Goal: Transaction & Acquisition: Purchase product/service

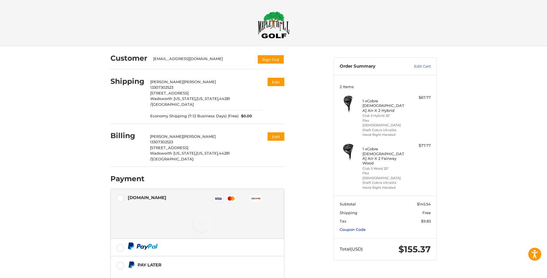
click at [357, 227] on link "Coupon Code" at bounding box center [353, 229] width 26 height 5
click at [354, 235] on input "Gift Certificate or Coupon Code" at bounding box center [369, 241] width 58 height 13
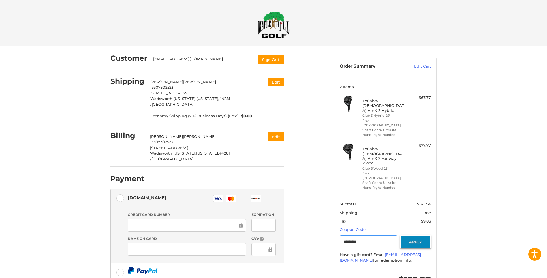
type input "*********"
click at [419, 235] on button "Apply" at bounding box center [415, 241] width 31 height 13
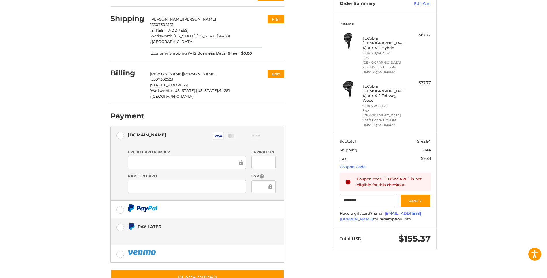
scroll to position [72, 0]
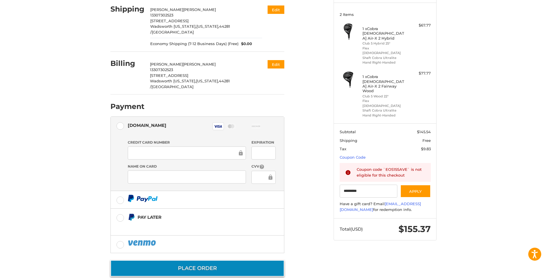
click at [197, 260] on button "Place Order" at bounding box center [197, 268] width 174 height 16
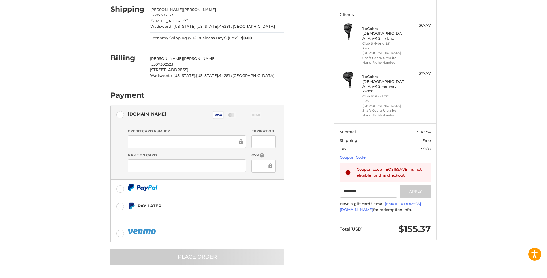
click at [301, 208] on ol "Customer [EMAIL_ADDRESS][DOMAIN_NAME] Sign Out Shipping [PERSON_NAME] 133073025…" at bounding box center [208, 119] width 196 height 291
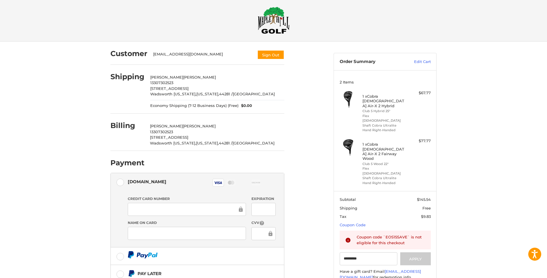
scroll to position [0, 0]
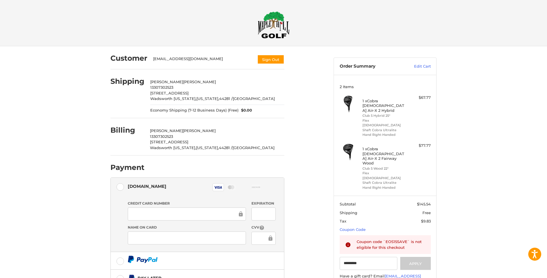
click at [268, 23] on img at bounding box center [274, 24] width 32 height 27
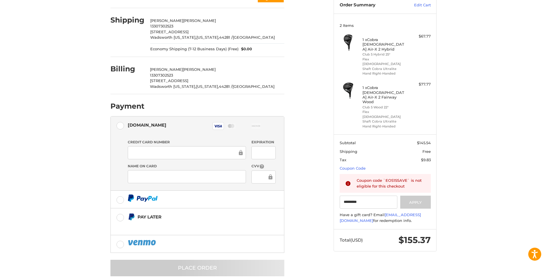
scroll to position [72, 0]
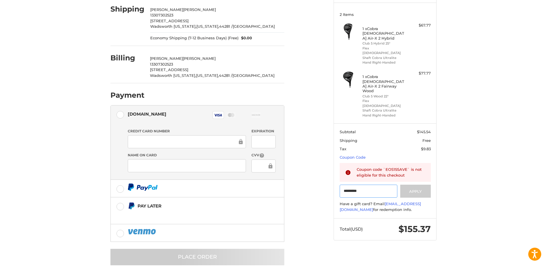
drag, startPoint x: 368, startPoint y: 167, endPoint x: 344, endPoint y: 165, distance: 23.8
click at [344, 184] on input "*********" at bounding box center [369, 190] width 58 height 13
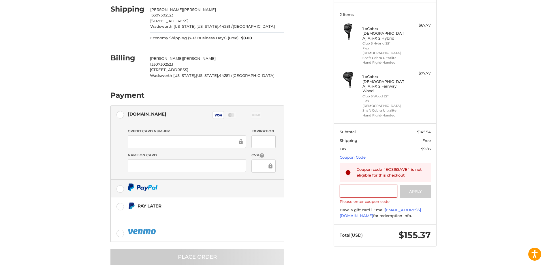
scroll to position [0, 0]
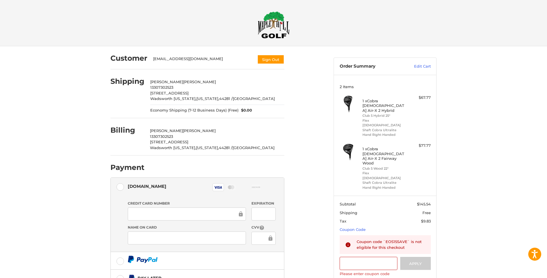
click at [272, 28] on img at bounding box center [274, 24] width 32 height 27
click at [271, 59] on button "Sign Out" at bounding box center [270, 60] width 27 height 10
